Goal: Transaction & Acquisition: Purchase product/service

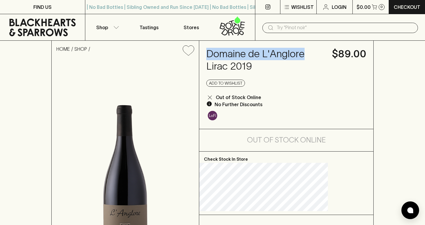
drag, startPoint x: 271, startPoint y: 69, endPoint x: 230, endPoint y: 52, distance: 44.4
click at [230, 52] on h4 "Domaine de L'Anglore Lirac 2019" at bounding box center [265, 60] width 119 height 25
copy h4 "Domaine de L'Anglore"
click at [324, 24] on input "text" at bounding box center [344, 27] width 137 height 9
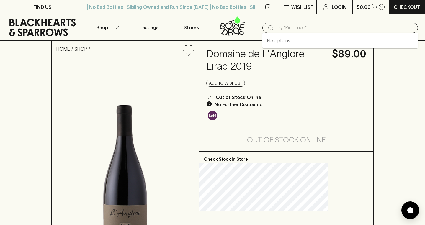
paste input "Domaine de L'Anglore"
type input "Domaine de L'Anglore"
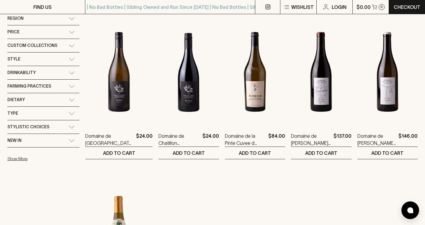
scroll to position [91, 0]
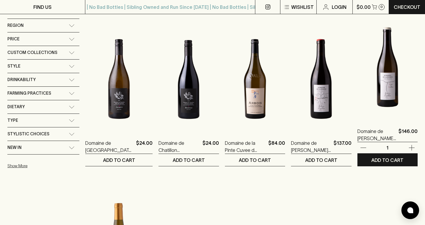
click at [385, 92] on img at bounding box center [387, 67] width 60 height 103
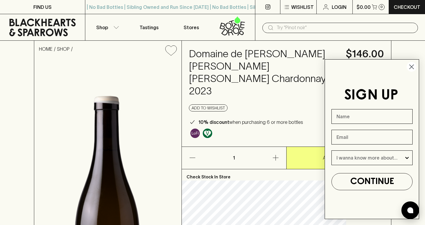
click at [411, 67] on icon "Close dialog" at bounding box center [411, 67] width 4 height 4
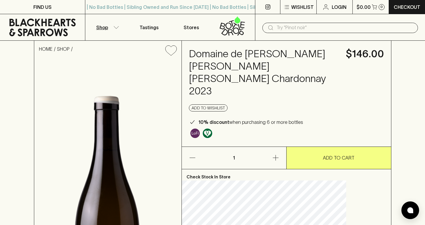
click at [112, 29] on button "Shop" at bounding box center [106, 27] width 42 height 26
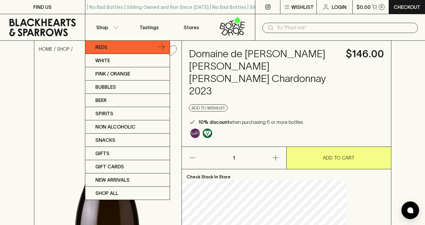
click at [163, 46] on icon at bounding box center [160, 47] width 7 height 7
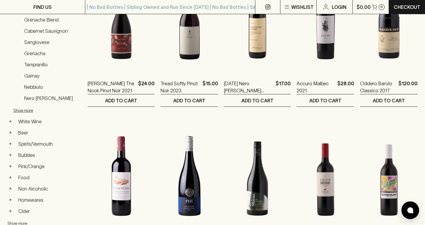
scroll to position [95, 0]
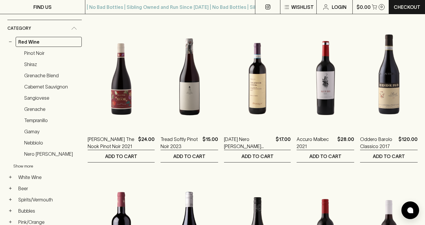
click at [19, 166] on button "Show more" at bounding box center [51, 166] width 77 height 12
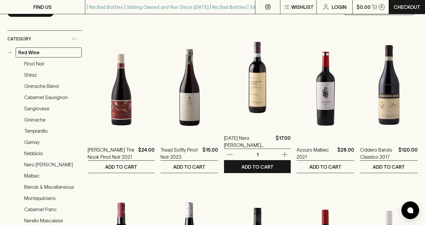
scroll to position [0, 0]
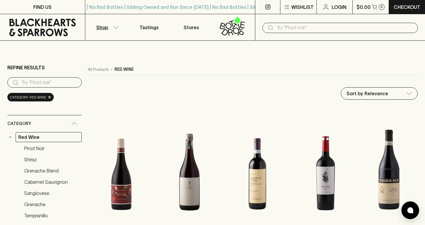
click at [295, 31] on input "text" at bounding box center [344, 27] width 137 height 9
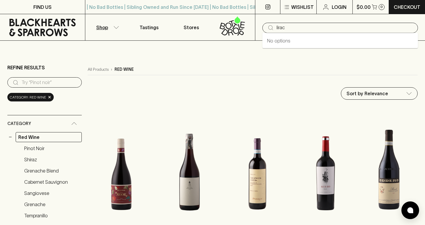
type input "lirac"
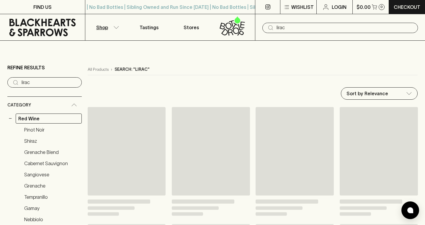
type input "lirac"
